Goal: Task Accomplishment & Management: Manage account settings

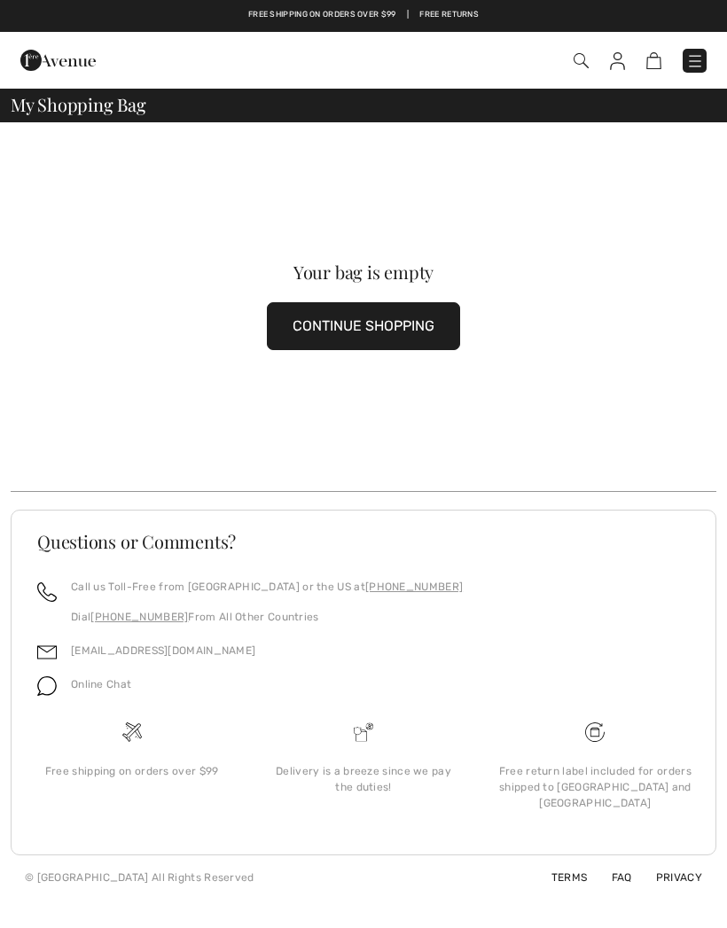
click at [619, 66] on img at bounding box center [617, 61] width 15 height 18
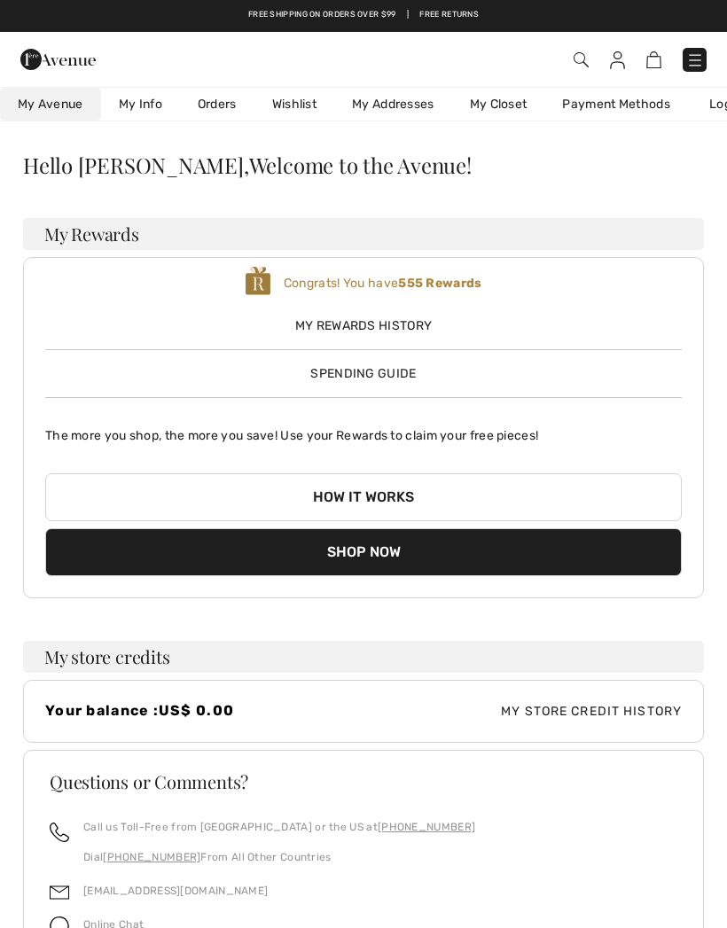
click at [703, 56] on img at bounding box center [695, 60] width 18 height 18
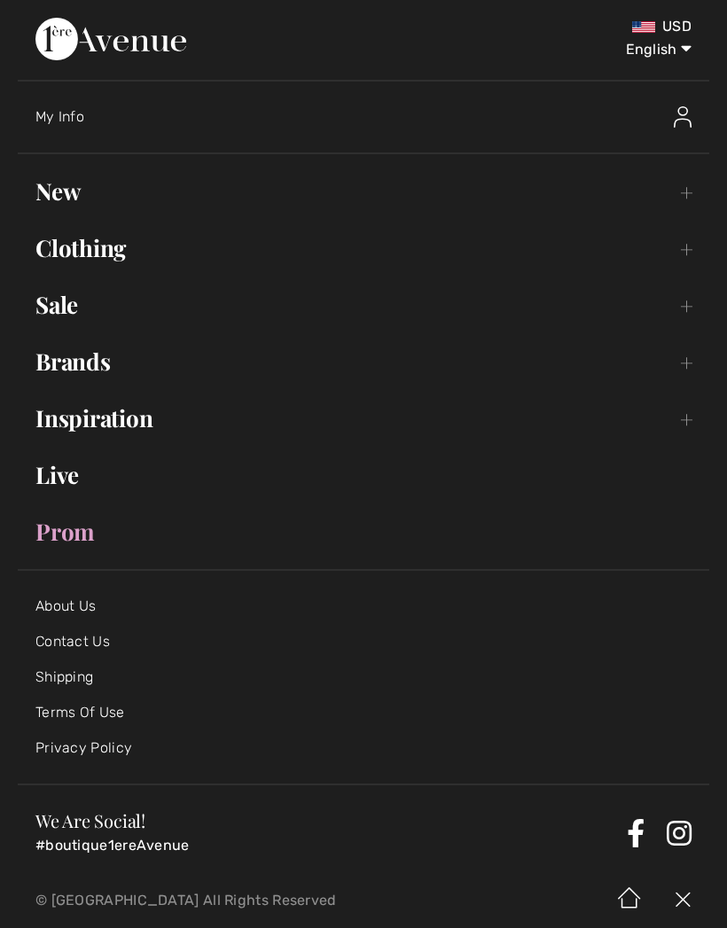
click at [593, 143] on div at bounding box center [625, 117] width 168 height 57
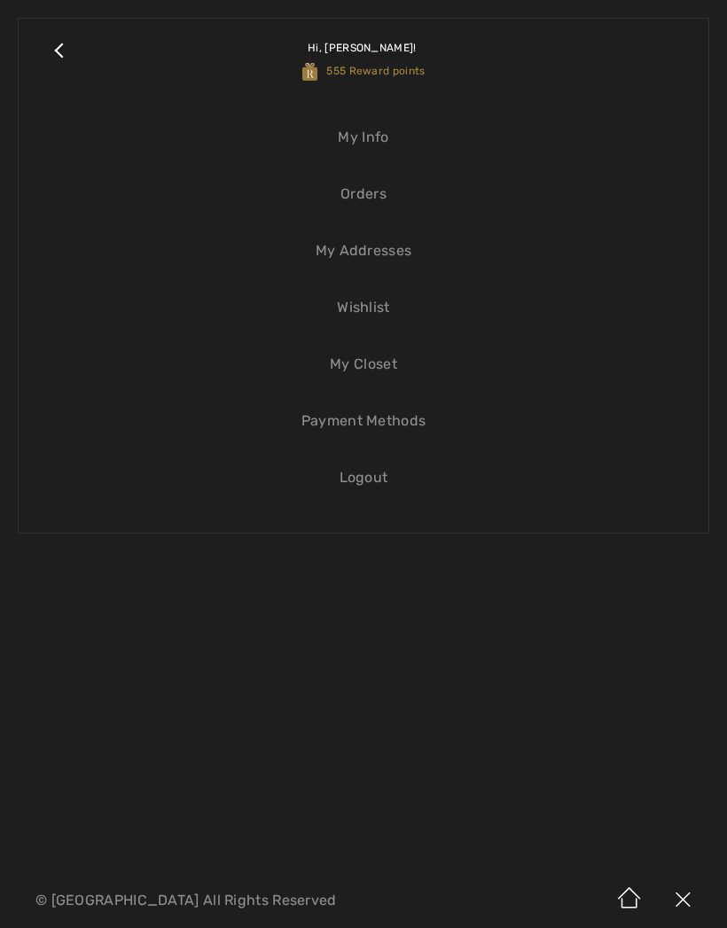
click at [388, 197] on link "Orders" at bounding box center [363, 194] width 654 height 39
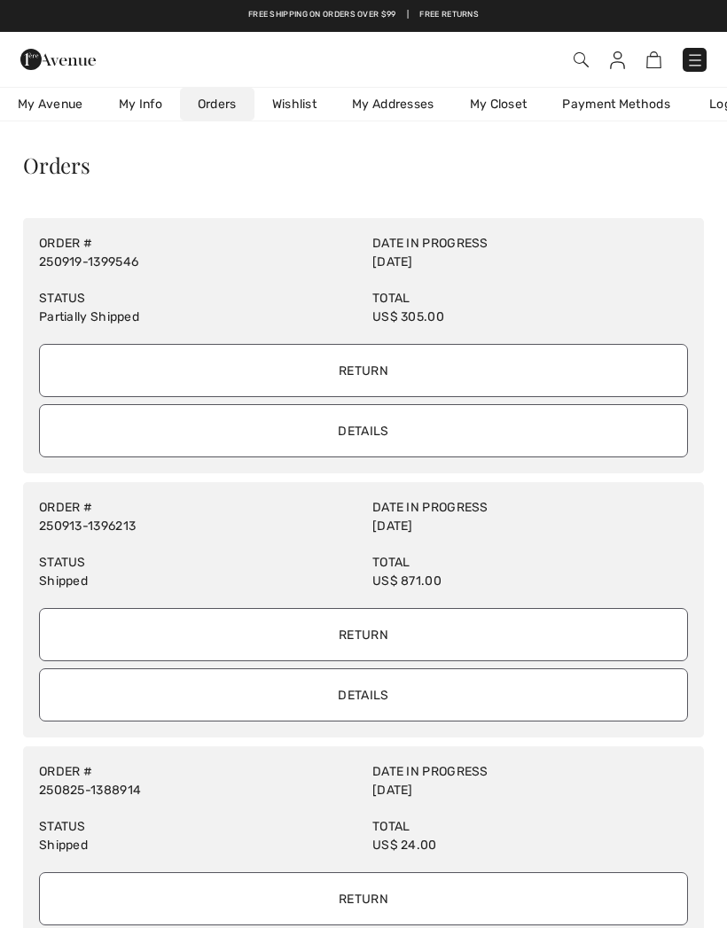
click at [401, 356] on input "Return" at bounding box center [363, 370] width 649 height 53
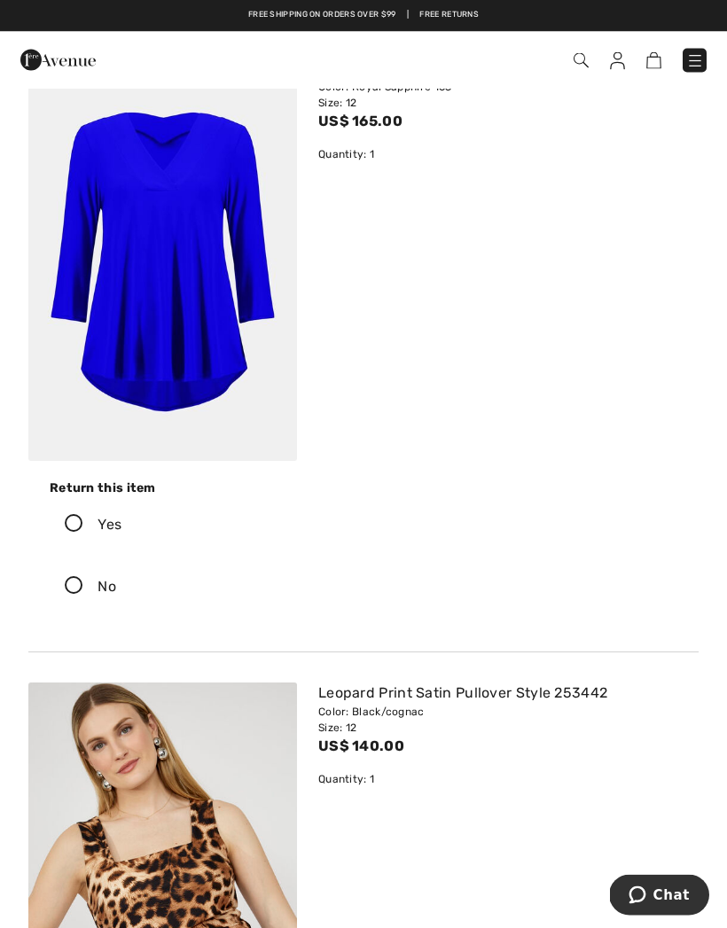
scroll to position [170, 0]
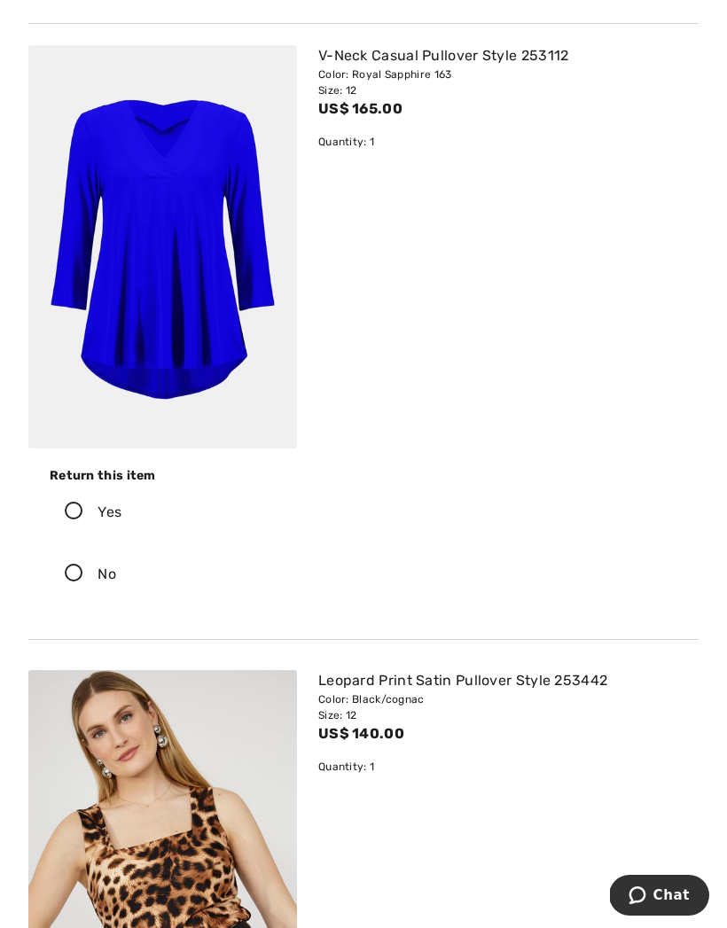
click at [81, 520] on icon at bounding box center [74, 512] width 47 height 19
click at [121, 520] on input "Yes" at bounding box center [127, 512] width 12 height 53
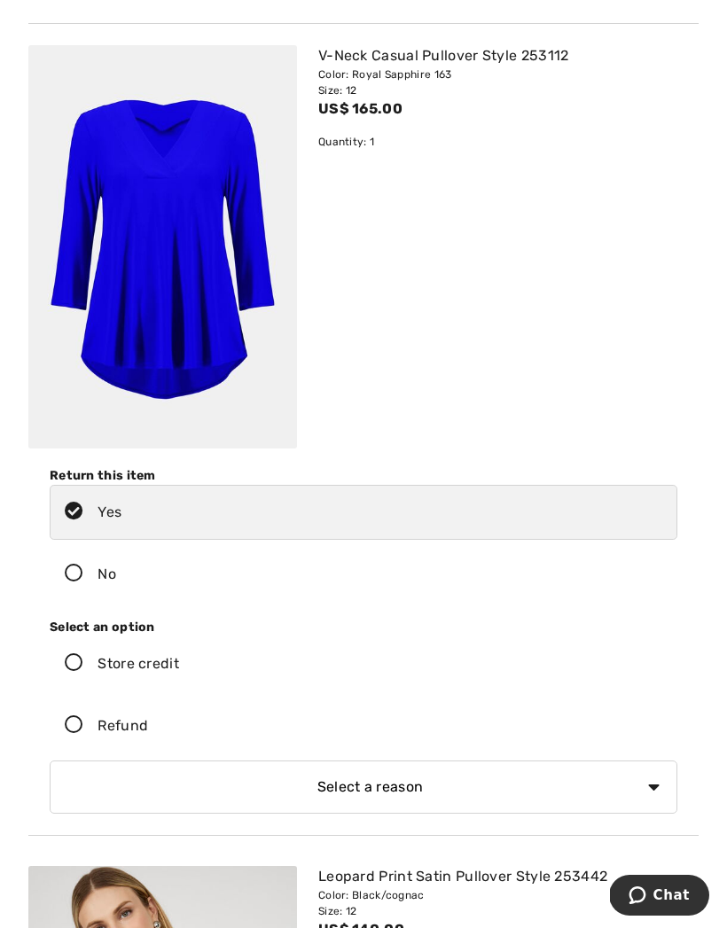
click at [76, 729] on icon at bounding box center [74, 725] width 47 height 19
click at [148, 729] on input "Refund" at bounding box center [154, 725] width 12 height 53
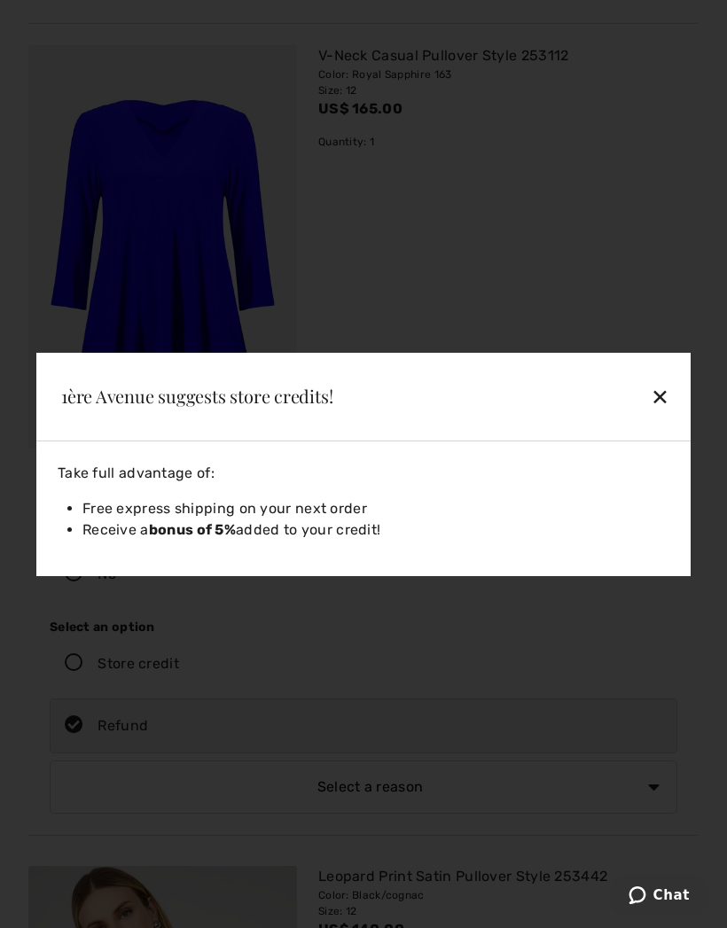
click at [659, 415] on div "✕" at bounding box center [604, 396] width 146 height 37
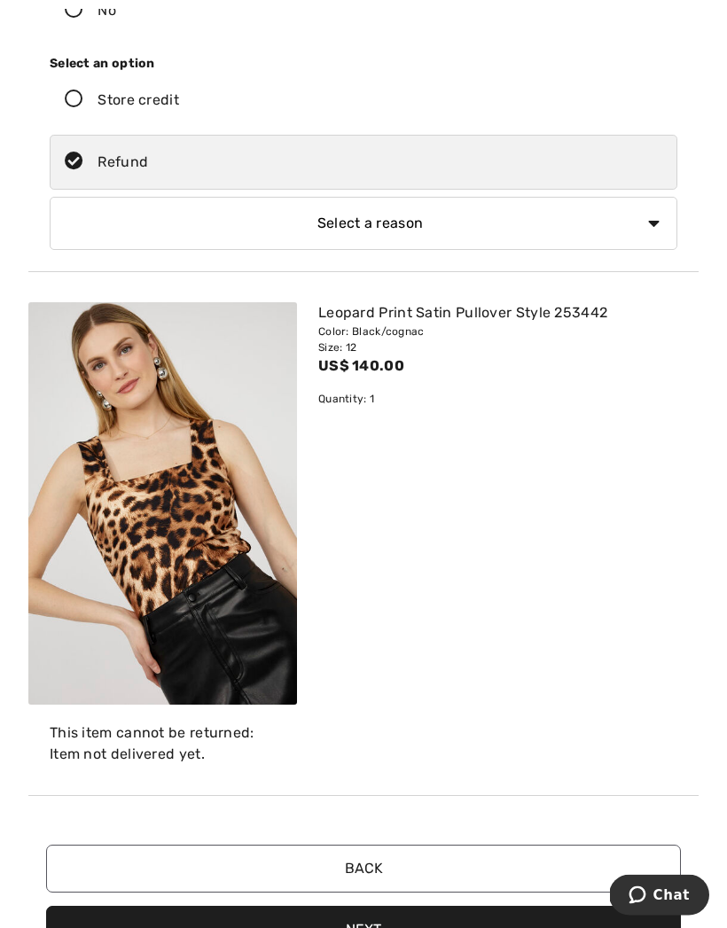
scroll to position [737, 0]
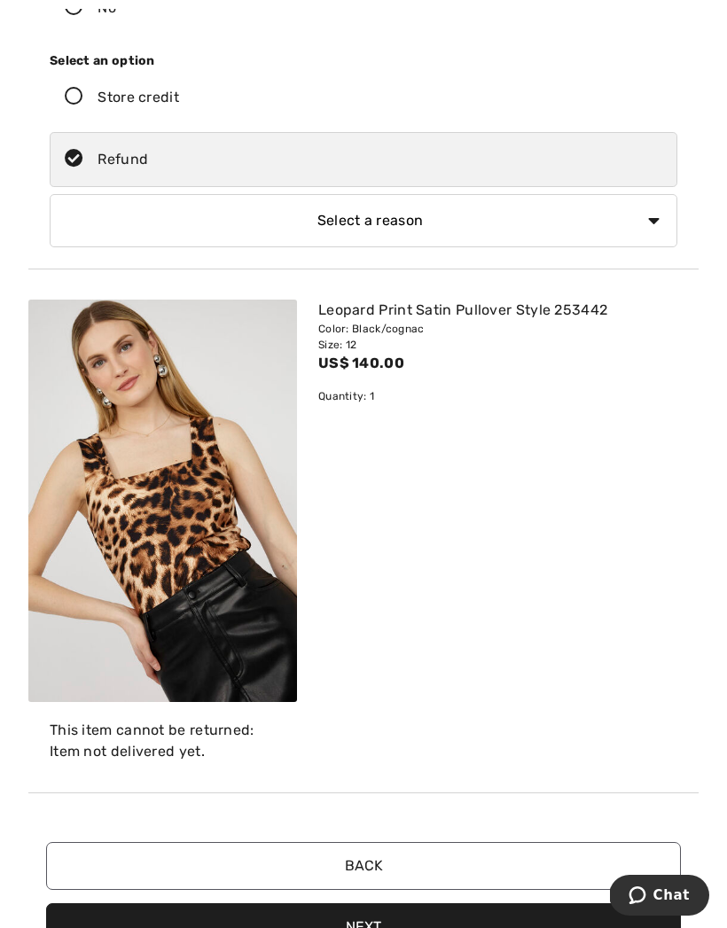
click at [354, 927] on button "Next" at bounding box center [363, 927] width 635 height 48
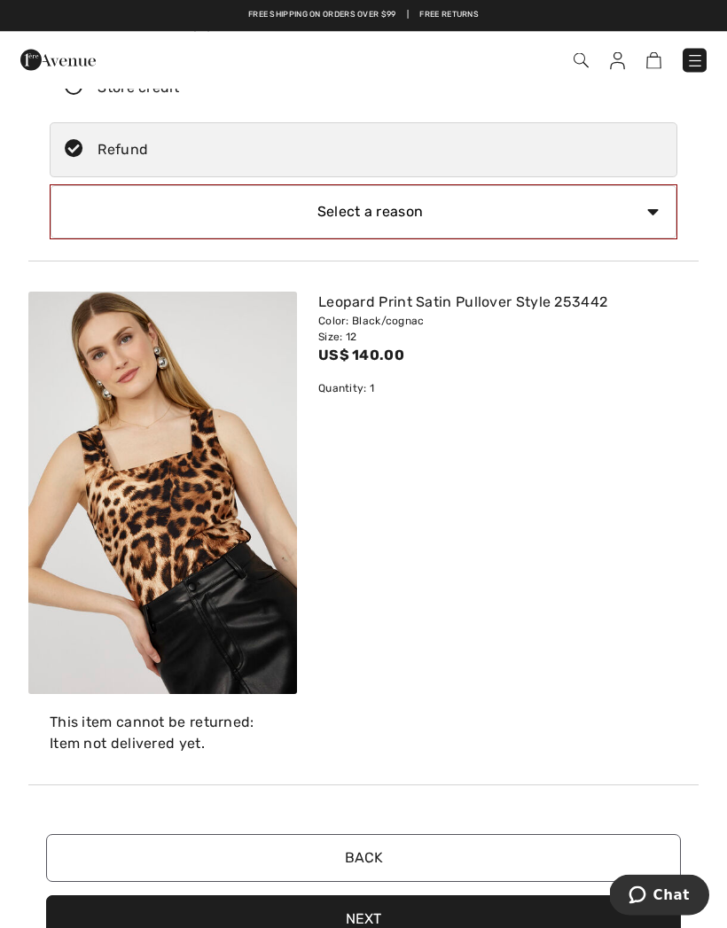
click at [653, 208] on select "Select a reason I received the wrong product or size My order arrived too late …" at bounding box center [364, 212] width 626 height 53
select select "4"
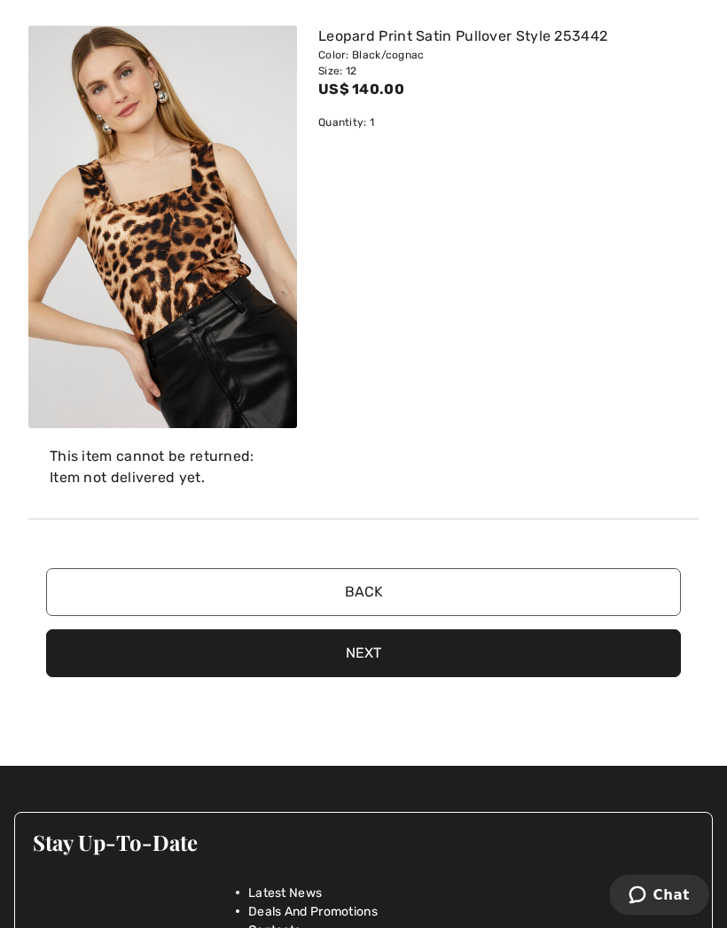
click at [399, 662] on button "Next" at bounding box center [363, 654] width 635 height 48
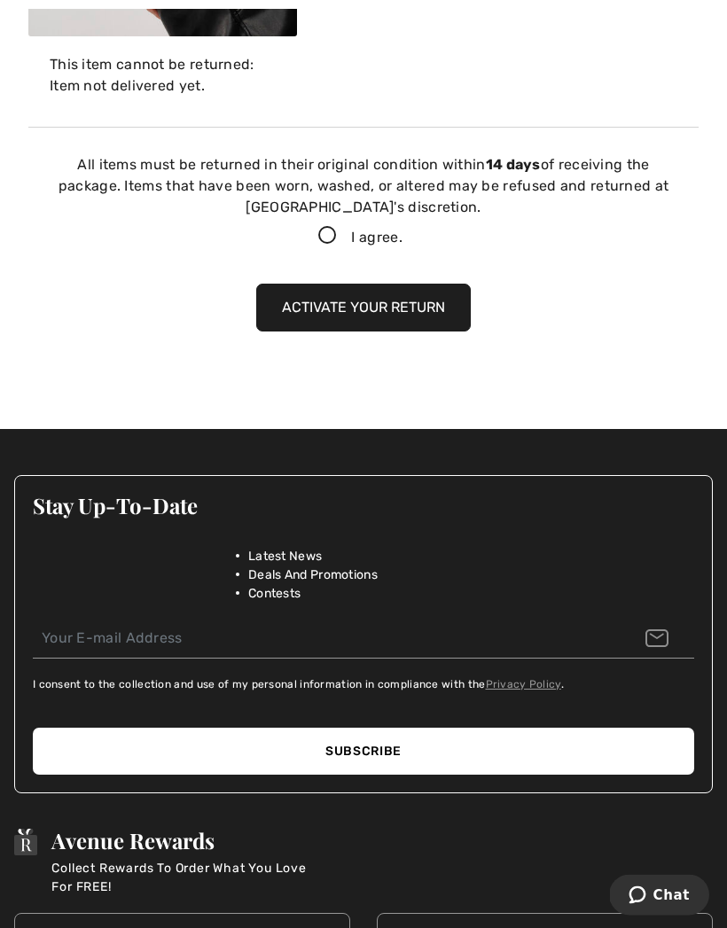
scroll to position [1450, 0]
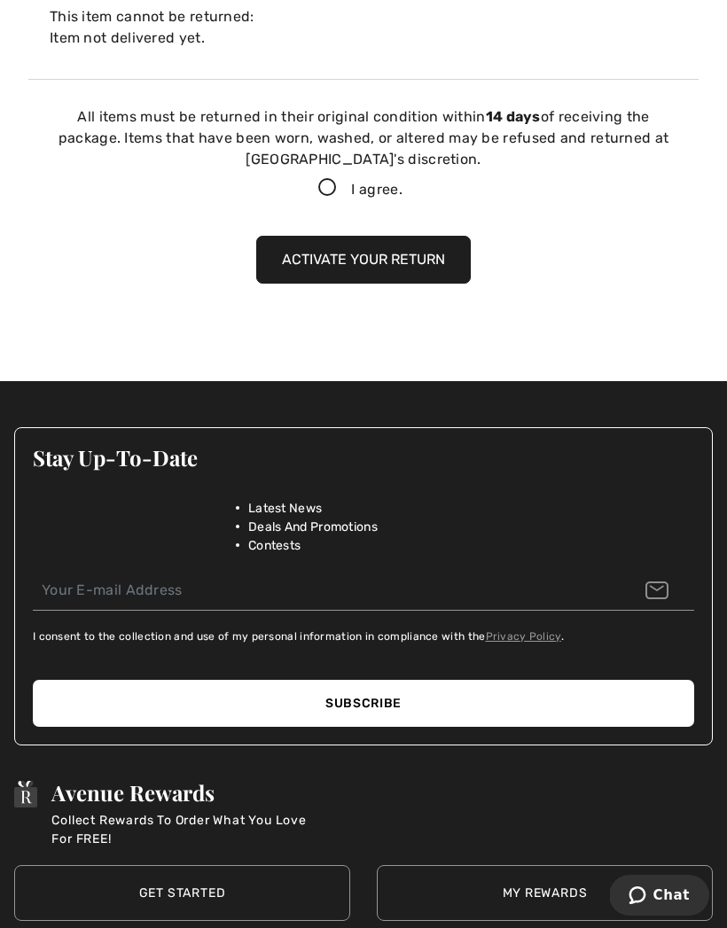
click at [322, 184] on icon at bounding box center [327, 188] width 47 height 19
click at [402, 184] on input "I agree." at bounding box center [408, 189] width 12 height 12
checkbox input "true"
click at [391, 266] on button "Activate your return" at bounding box center [363, 260] width 214 height 48
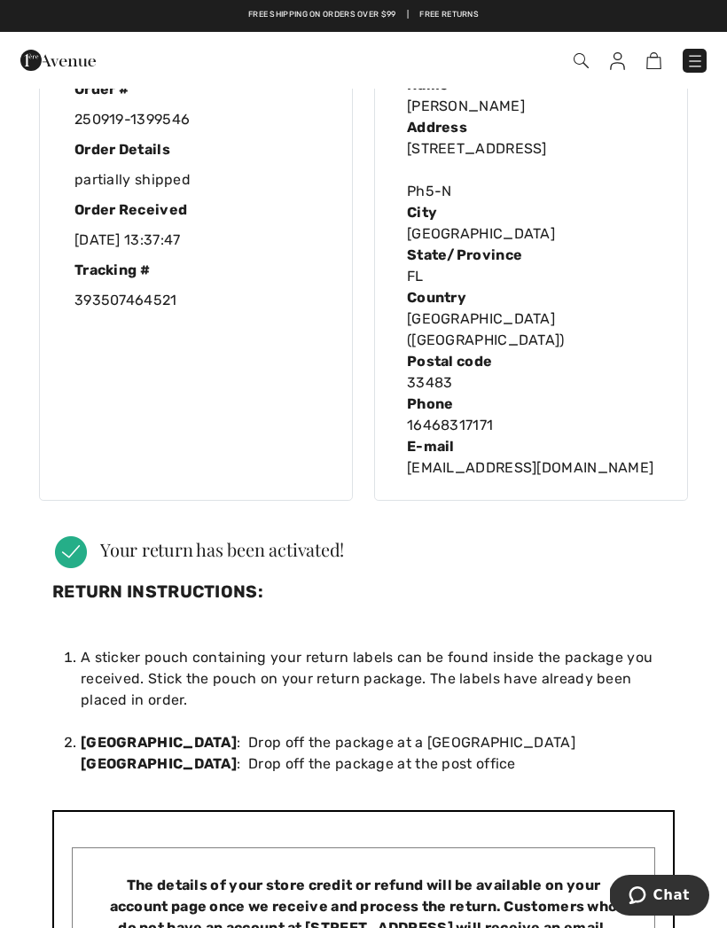
scroll to position [0, 0]
